Goal: Information Seeking & Learning: Learn about a topic

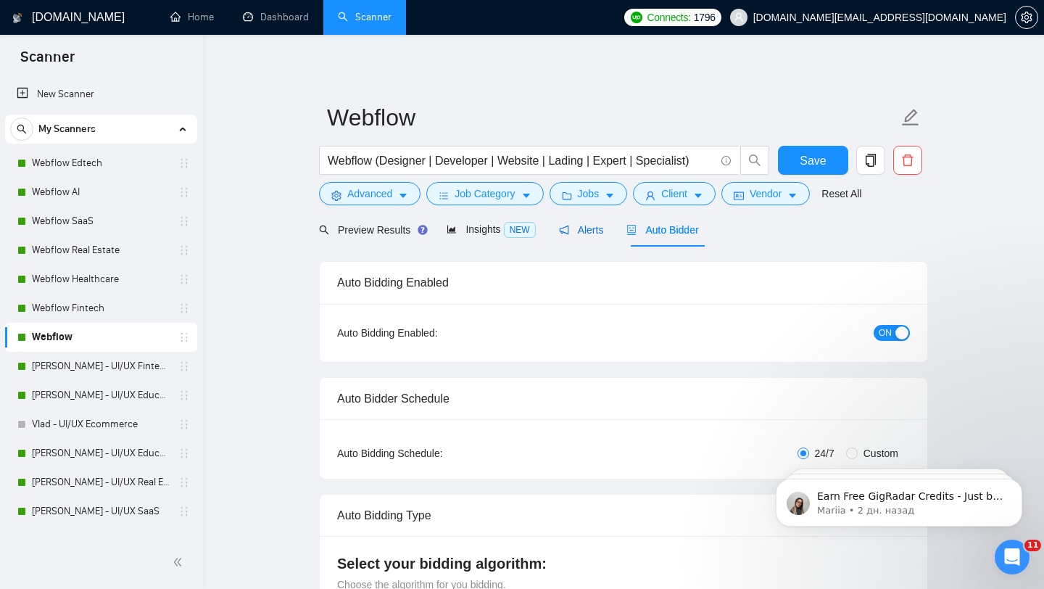
click at [581, 231] on span "Alerts" at bounding box center [581, 230] width 45 height 12
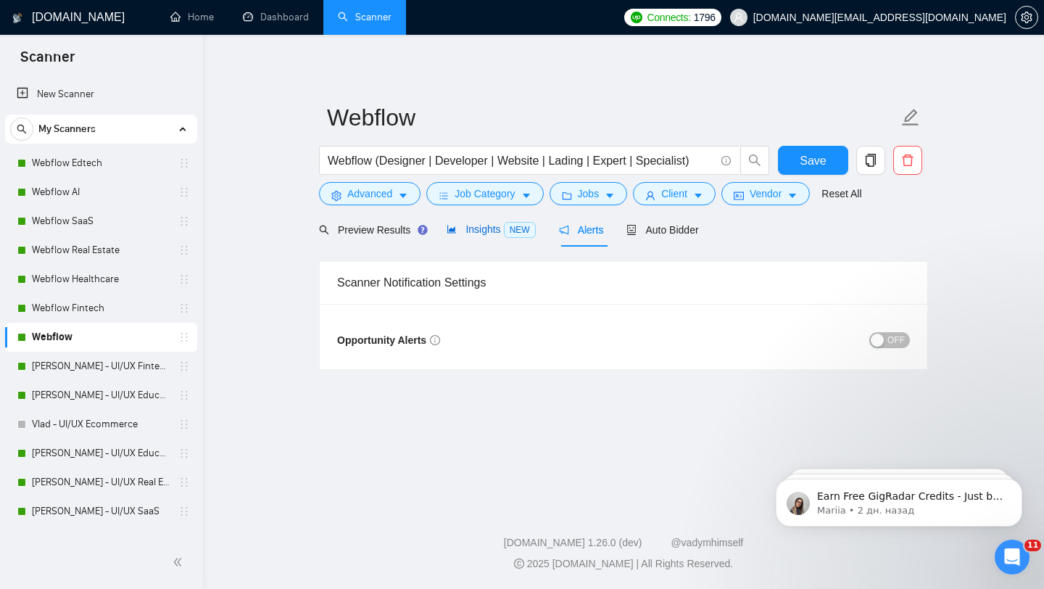
click at [511, 236] on span "NEW" at bounding box center [520, 230] width 32 height 16
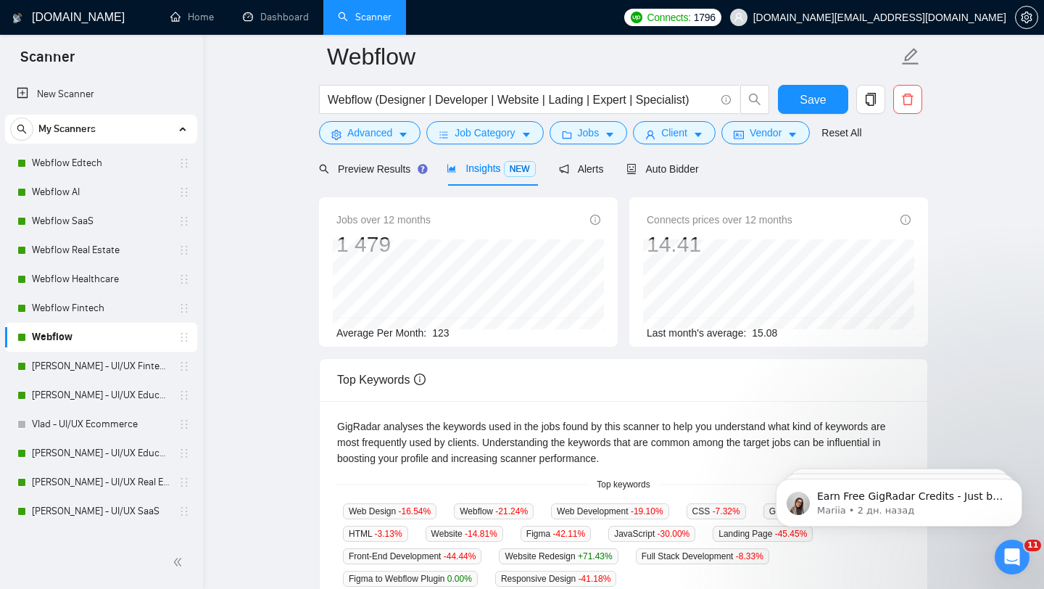
scroll to position [67, 0]
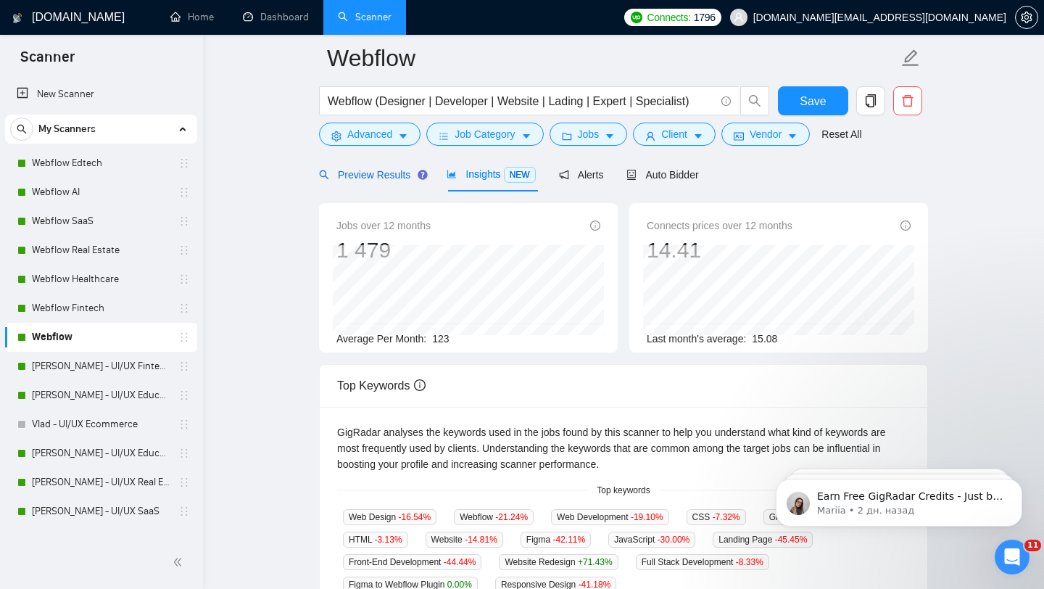
click at [372, 180] on span "Preview Results" at bounding box center [371, 175] width 104 height 12
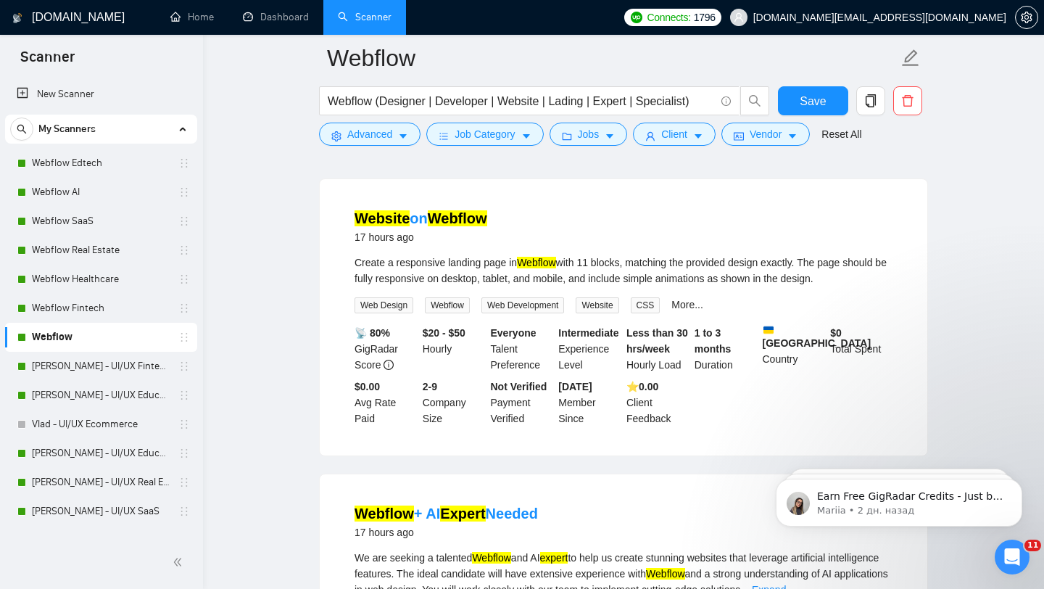
scroll to position [1390, 0]
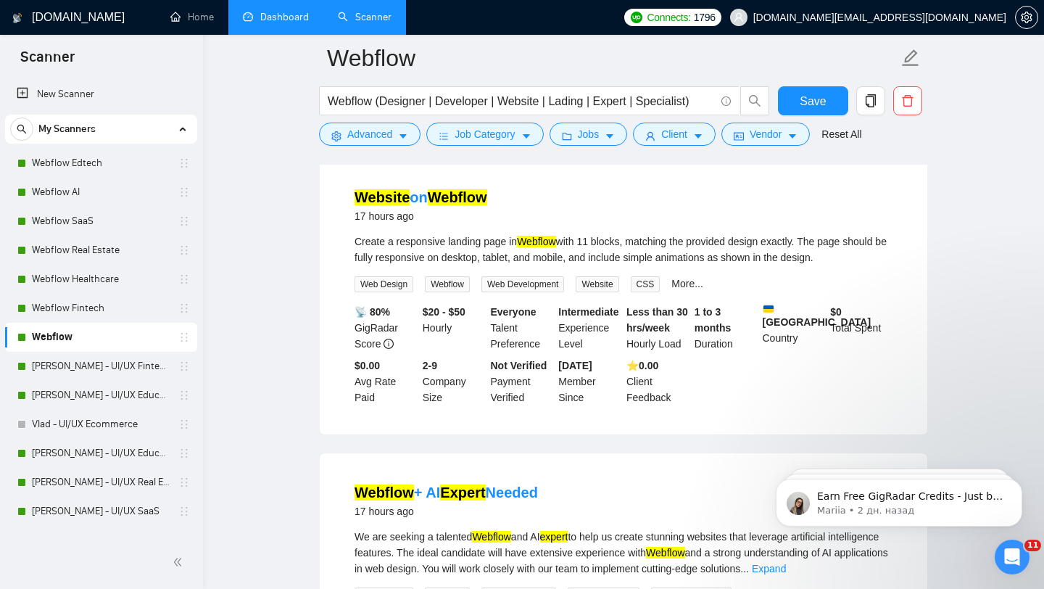
click at [275, 11] on link "Dashboard" at bounding box center [276, 17] width 66 height 12
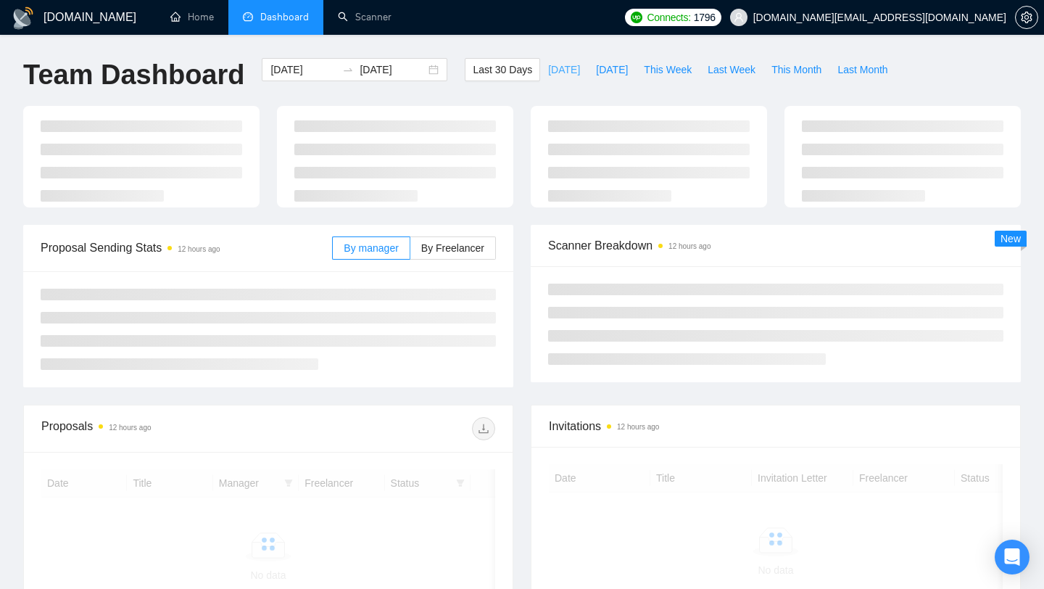
click at [557, 72] on span "Today" at bounding box center [564, 70] width 32 height 16
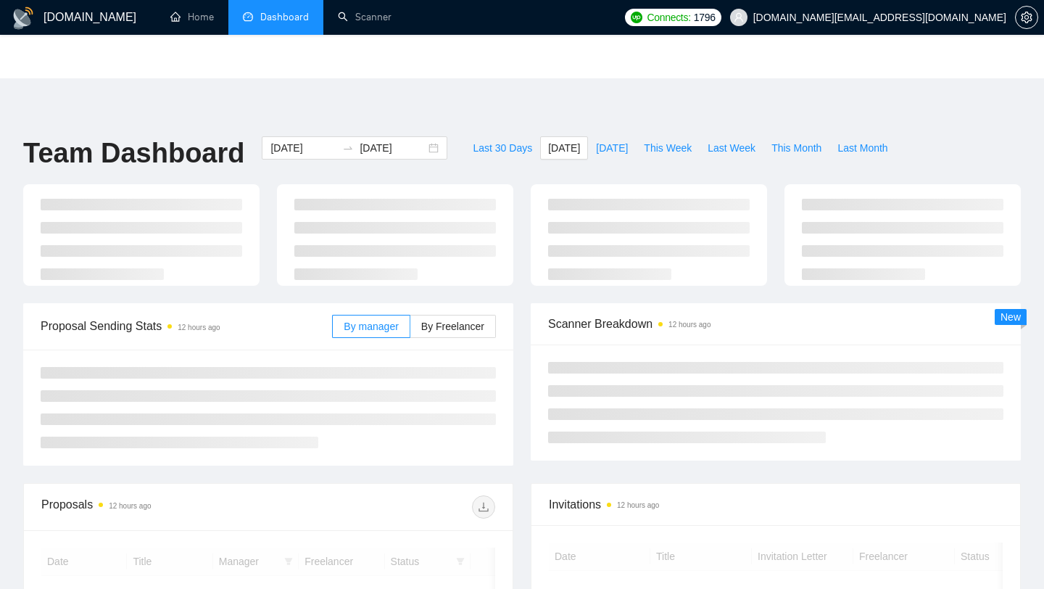
type input "2025-08-28"
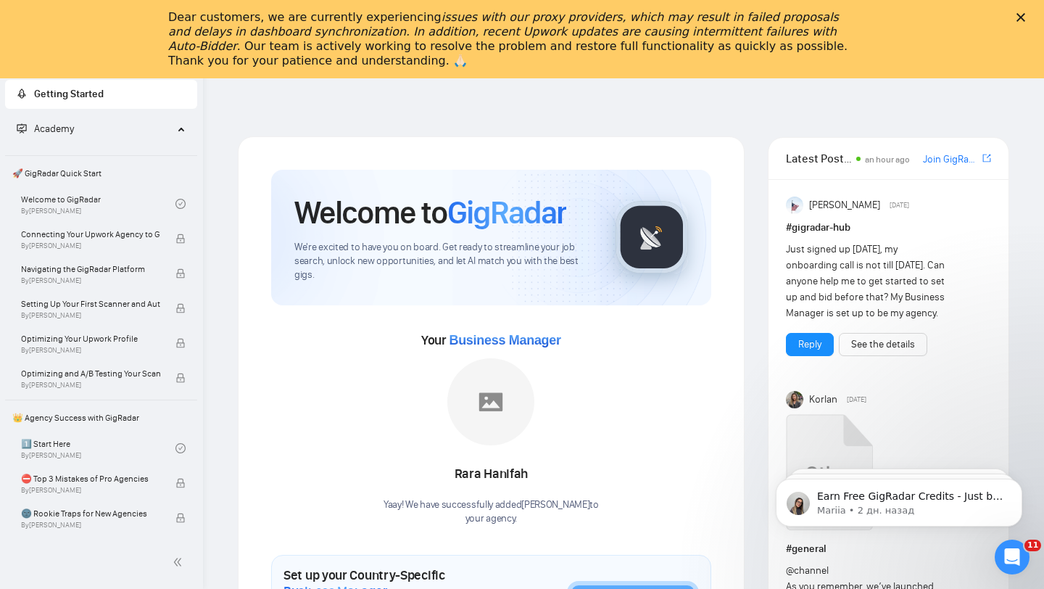
click at [1018, 16] on icon "Закрыть" at bounding box center [1020, 17] width 9 height 9
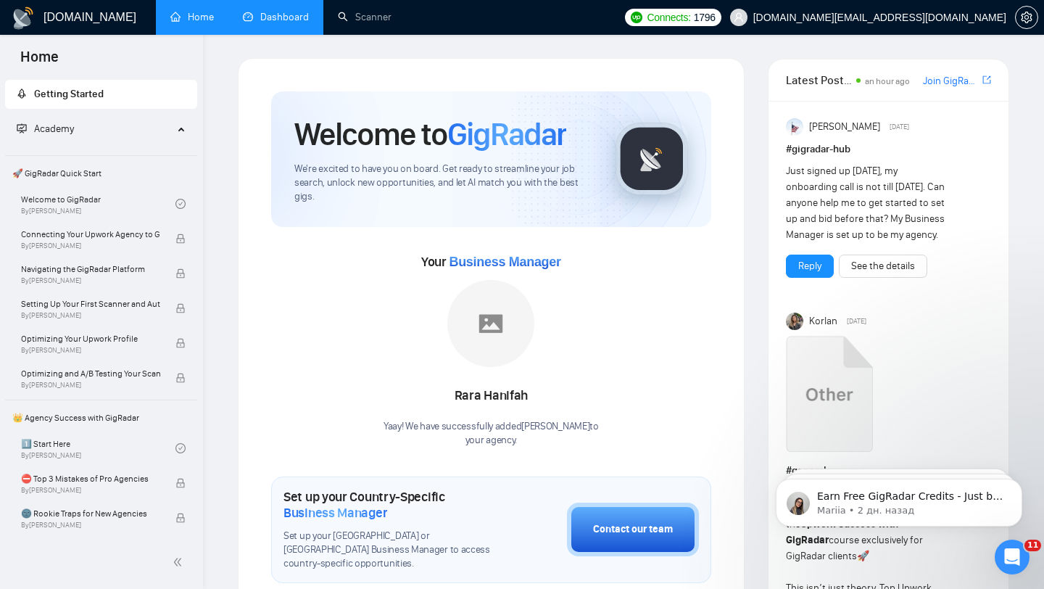
click at [306, 16] on link "Dashboard" at bounding box center [276, 17] width 66 height 12
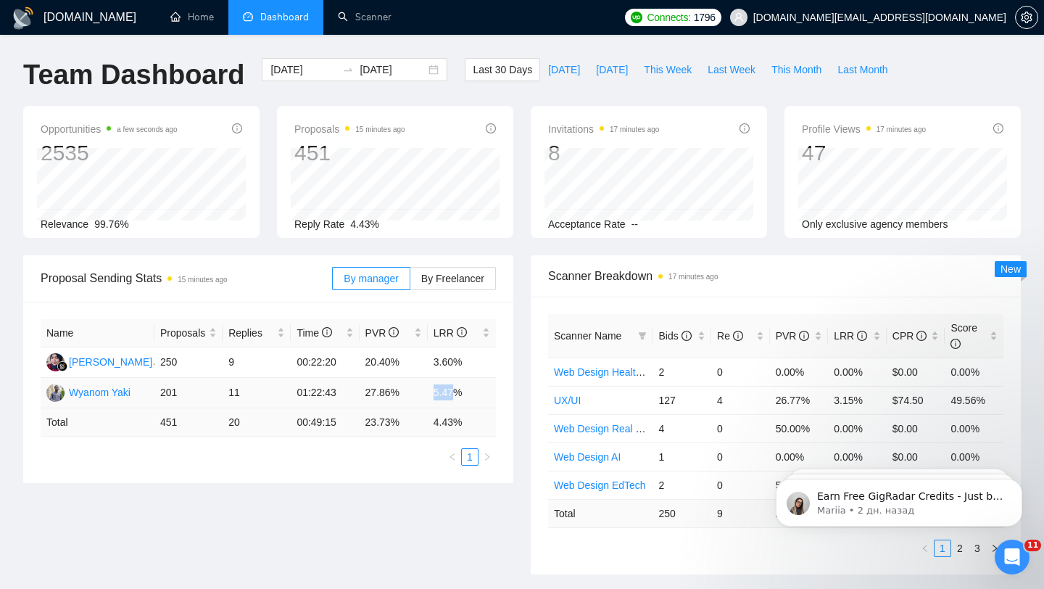
drag, startPoint x: 433, startPoint y: 393, endPoint x: 478, endPoint y: 393, distance: 44.9
click at [478, 393] on td "5.47%" at bounding box center [462, 393] width 68 height 30
click at [434, 370] on td "3.60%" at bounding box center [462, 362] width 68 height 30
click at [801, 72] on span "This Month" at bounding box center [796, 70] width 50 height 16
type input "2025-08-01"
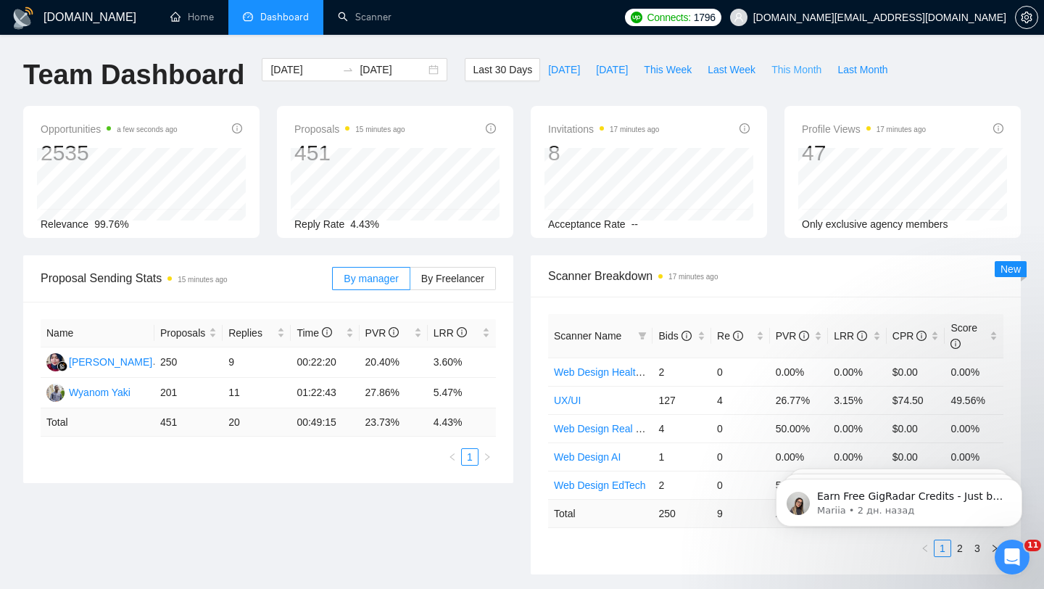
type input "2025-08-31"
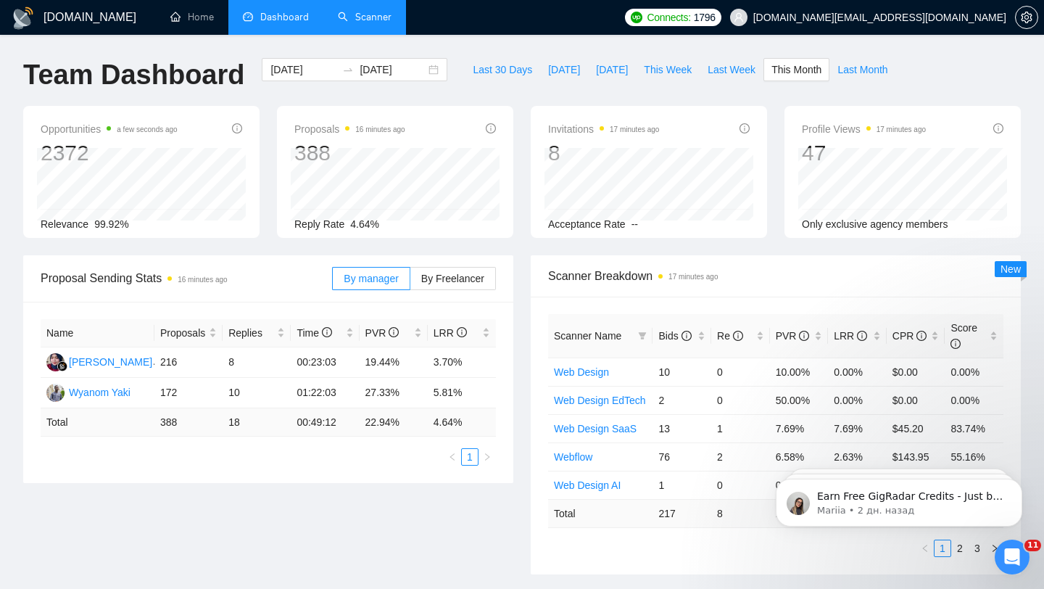
click at [360, 22] on link "Scanner" at bounding box center [365, 17] width 54 height 12
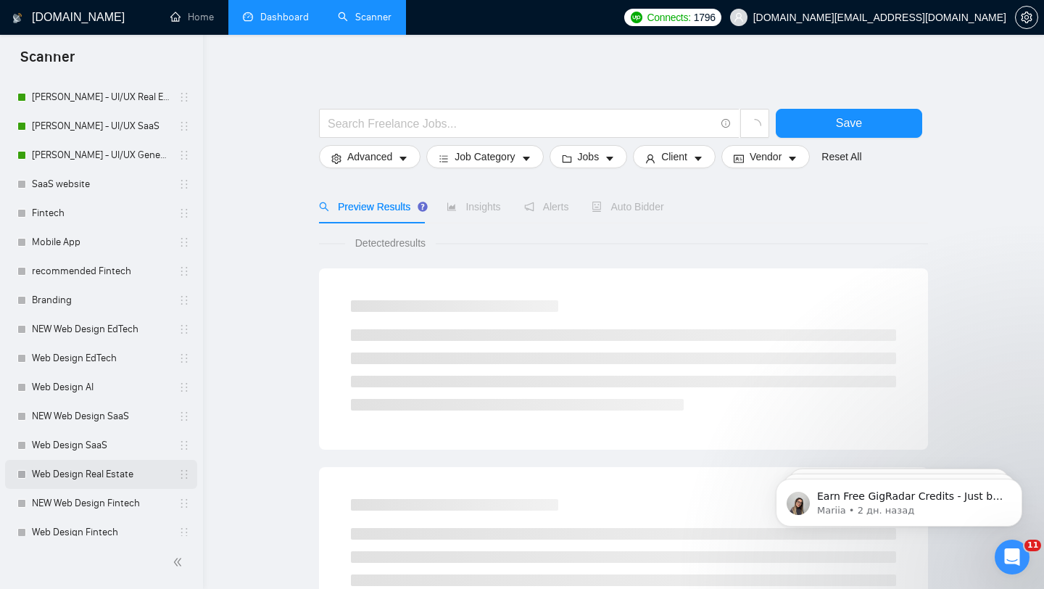
scroll to position [360, 0]
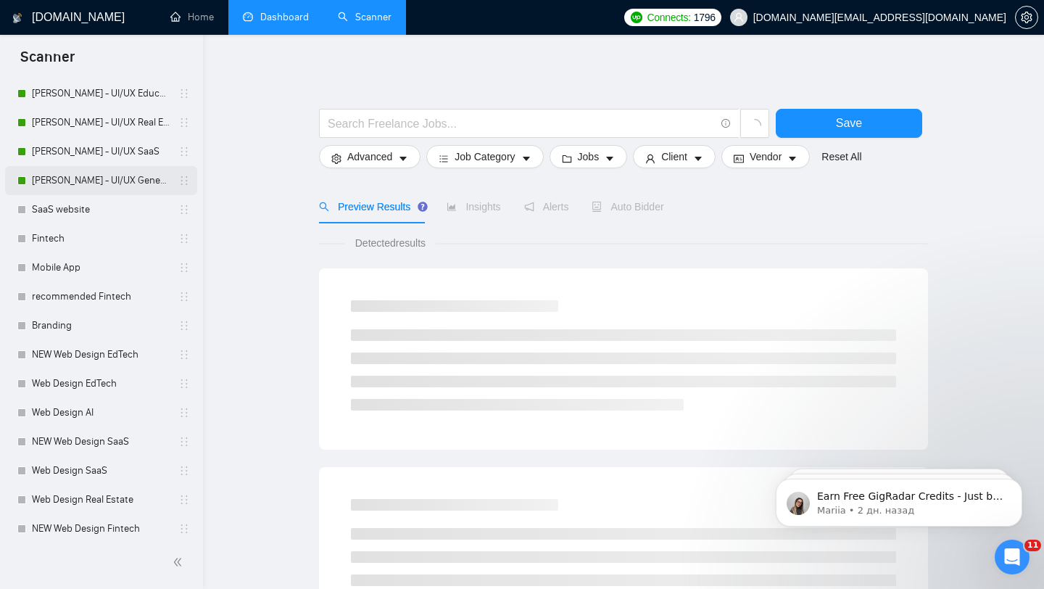
click at [120, 188] on link "[PERSON_NAME] - UI/UX General" at bounding box center [101, 180] width 138 height 29
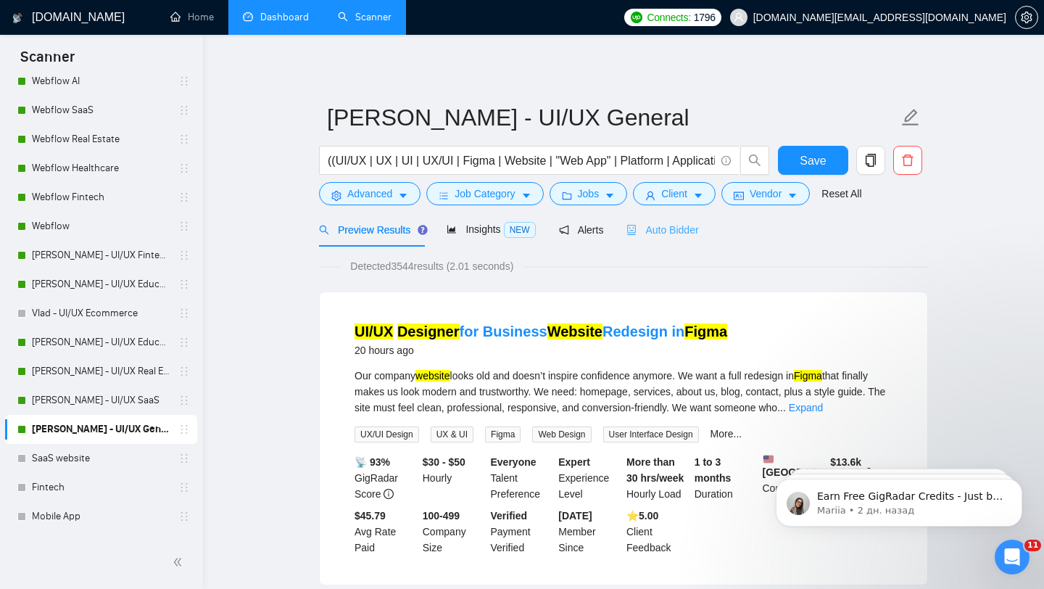
click at [660, 238] on div "Auto Bidder" at bounding box center [662, 229] width 72 height 34
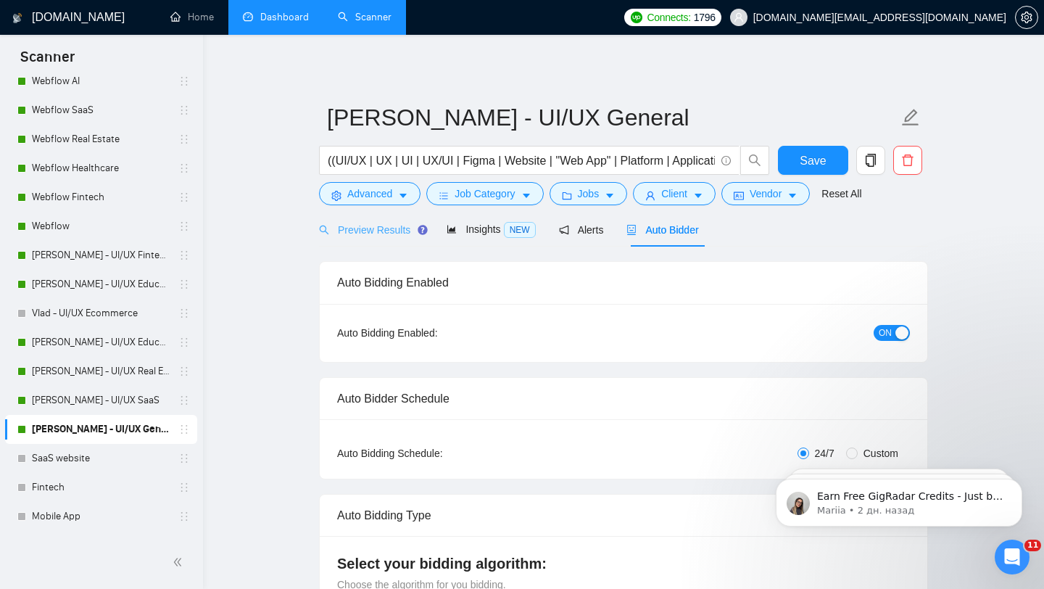
click at [375, 239] on div "Preview Results" at bounding box center [371, 229] width 104 height 34
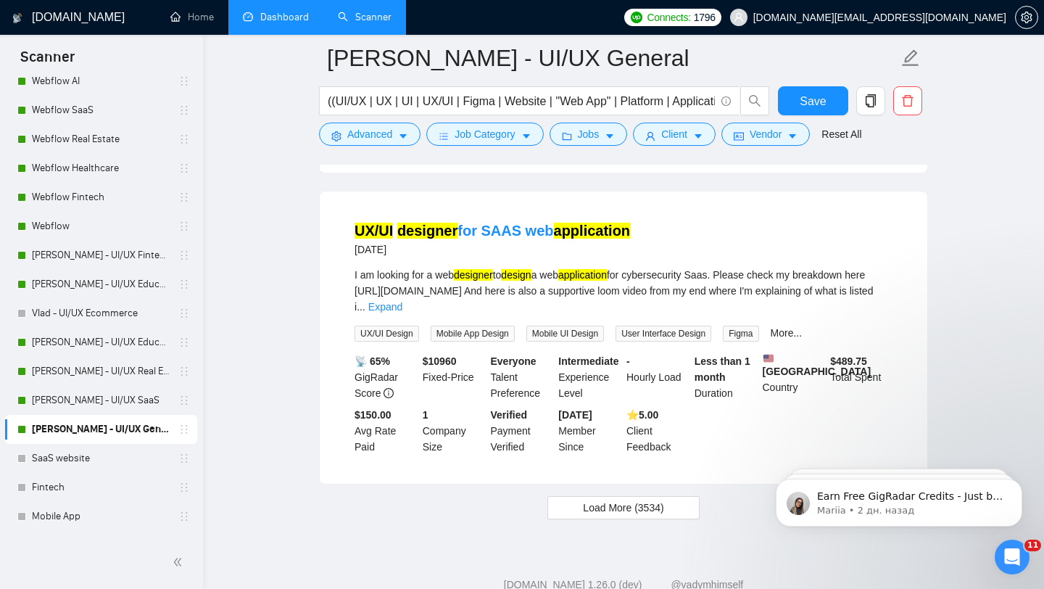
scroll to position [3019, 0]
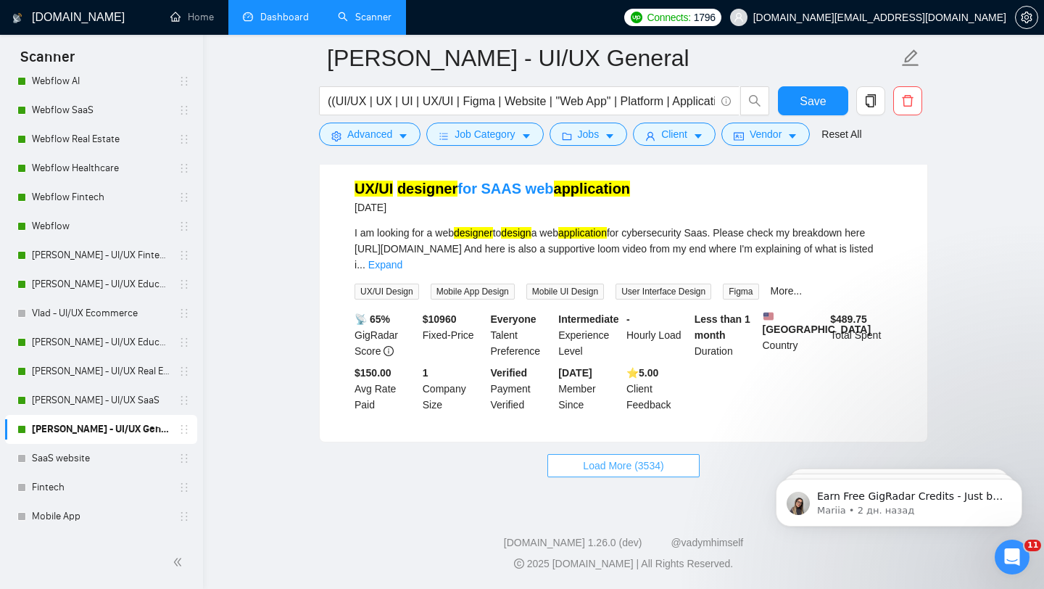
click at [597, 458] on span "Load More (3534)" at bounding box center [623, 465] width 80 height 16
